Goal: Information Seeking & Learning: Learn about a topic

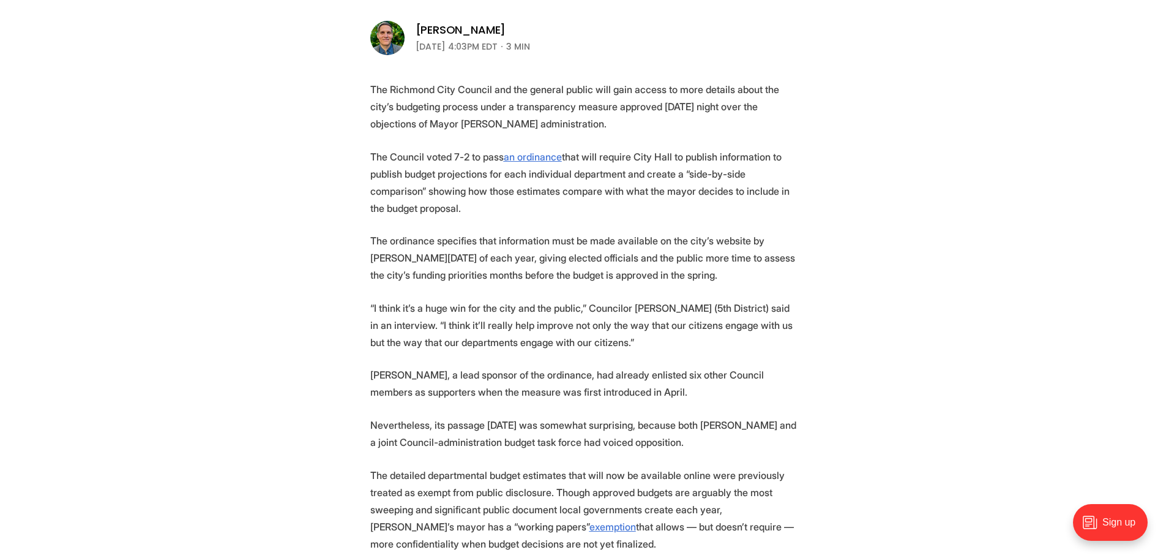
scroll to position [429, 0]
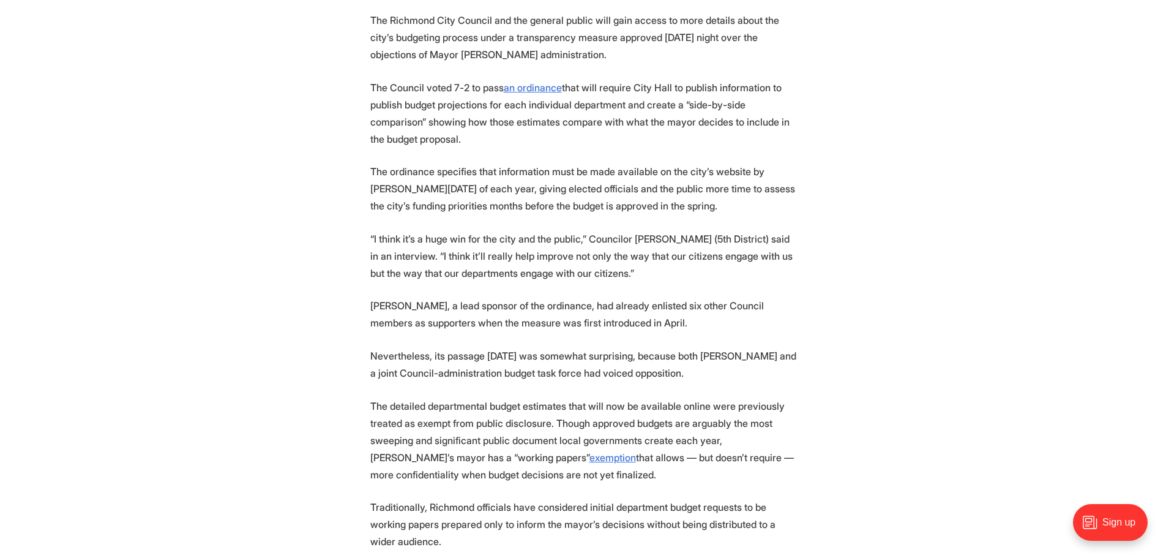
scroll to position [551, 0]
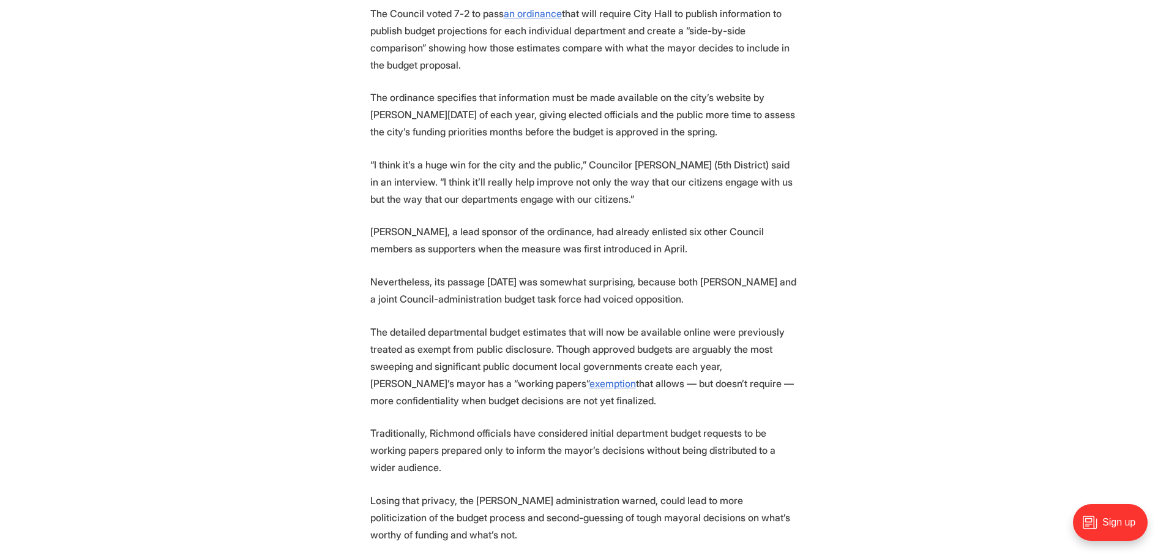
click at [494, 35] on p "The Council voted 7-2 to pass an ordinance that will require City Hall to publi…" at bounding box center [583, 39] width 426 height 69
click at [503, 39] on p "The Council voted 7-2 to pass an ordinance that will require City Hall to publi…" at bounding box center [583, 39] width 426 height 69
click at [499, 32] on p "The Council voted 7-2 to pass an ordinance that will require City Hall to publi…" at bounding box center [583, 39] width 426 height 69
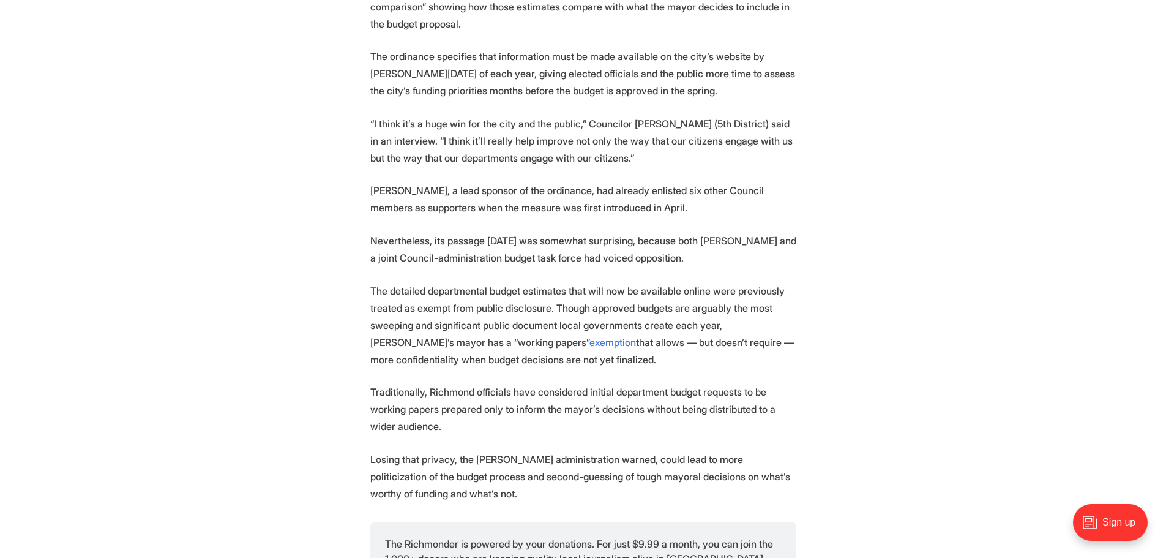
scroll to position [612, 0]
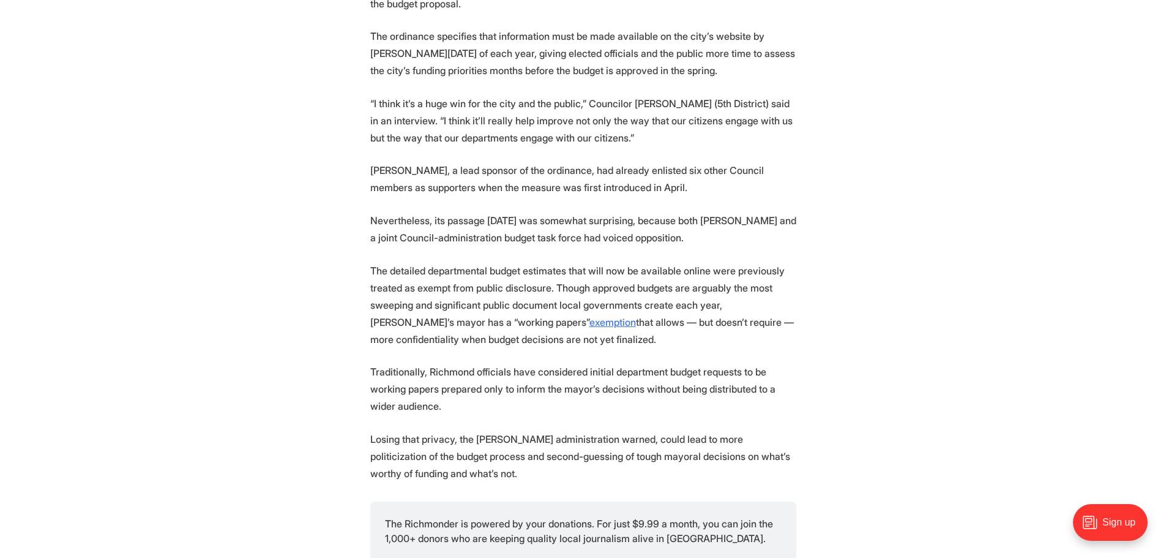
click at [696, 66] on p "The ordinance specifies that information must be made available on the city’s w…" at bounding box center [583, 53] width 426 height 51
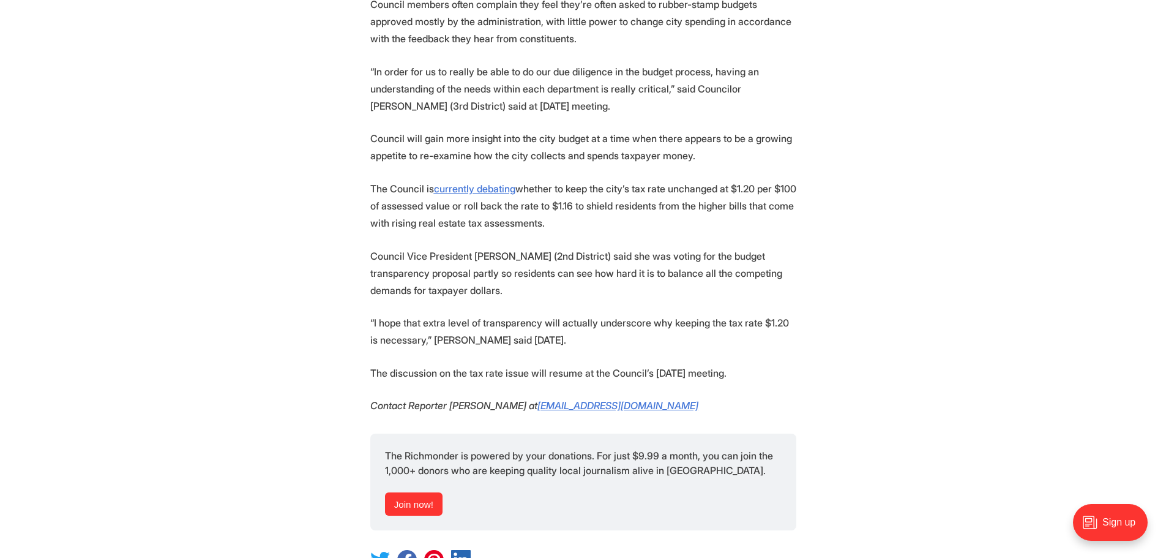
scroll to position [1531, 0]
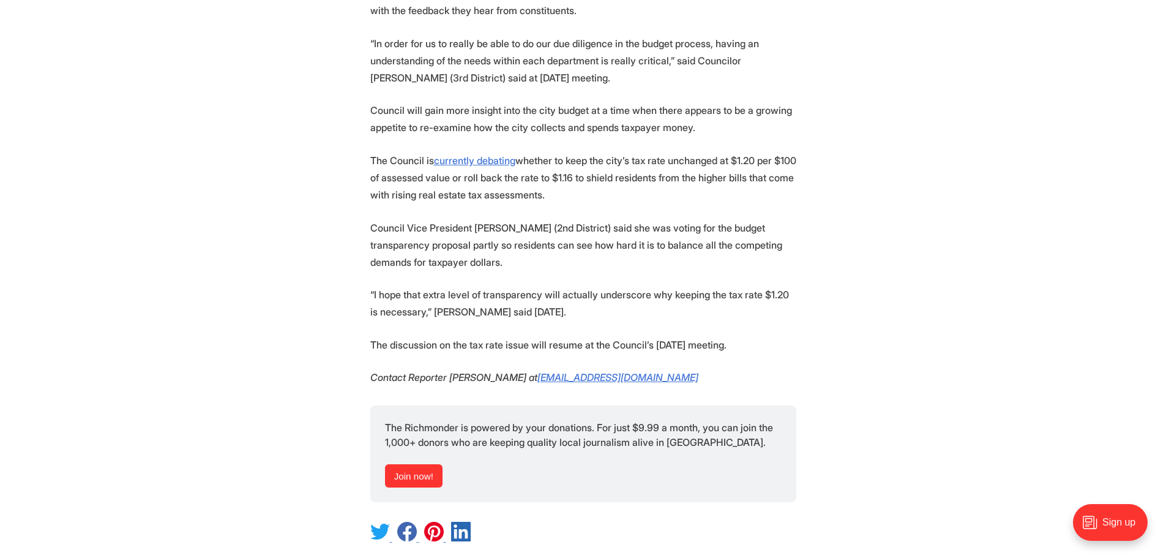
click at [617, 226] on p "Council Vice President [PERSON_NAME] (2nd District) said she was voting for the…" at bounding box center [583, 244] width 426 height 51
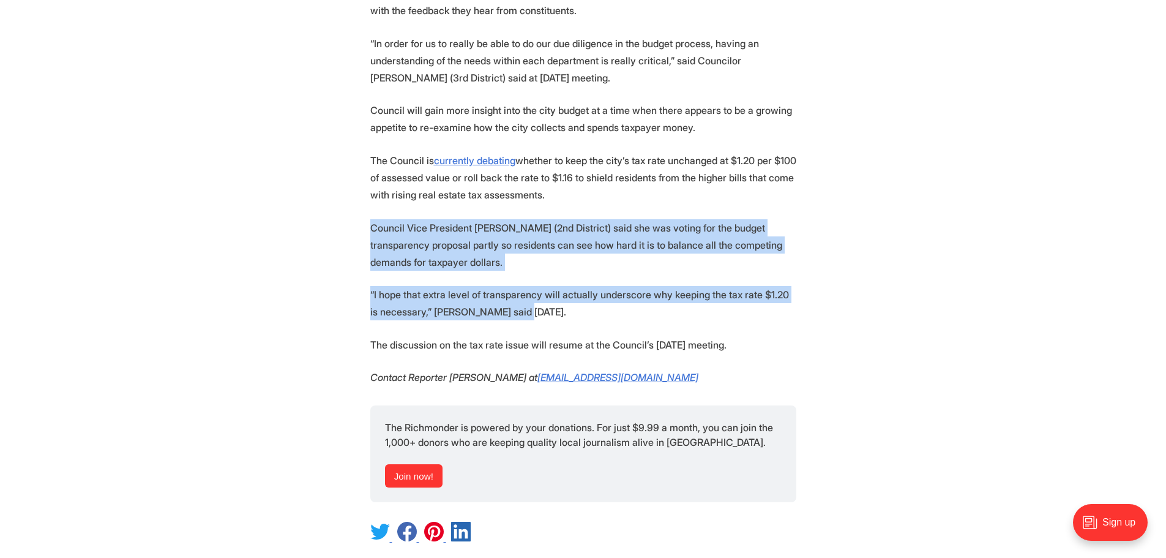
drag, startPoint x: 370, startPoint y: 226, endPoint x: 522, endPoint y: 322, distance: 180.2
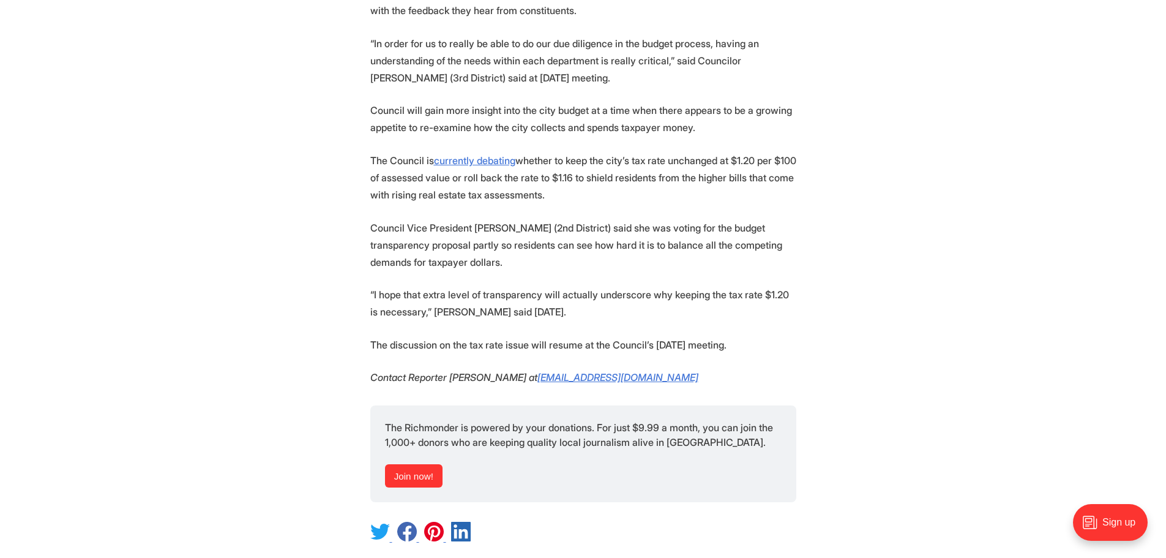
click at [661, 341] on p "The discussion on the tax rate issue will resume at the Council’s [DATE] meetin…" at bounding box center [583, 344] width 426 height 17
